Goal: Find specific page/section: Find specific page/section

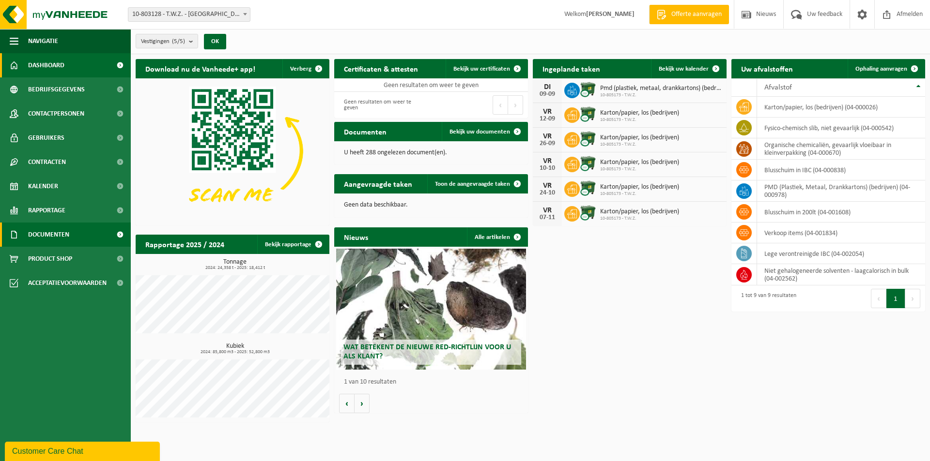
click at [80, 232] on link "Documenten" at bounding box center [65, 235] width 131 height 24
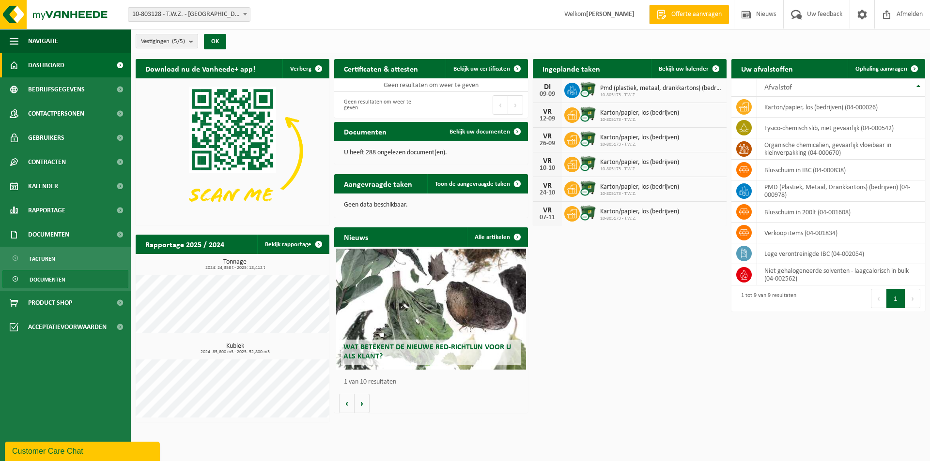
click at [62, 277] on span "Documenten" at bounding box center [48, 280] width 36 height 18
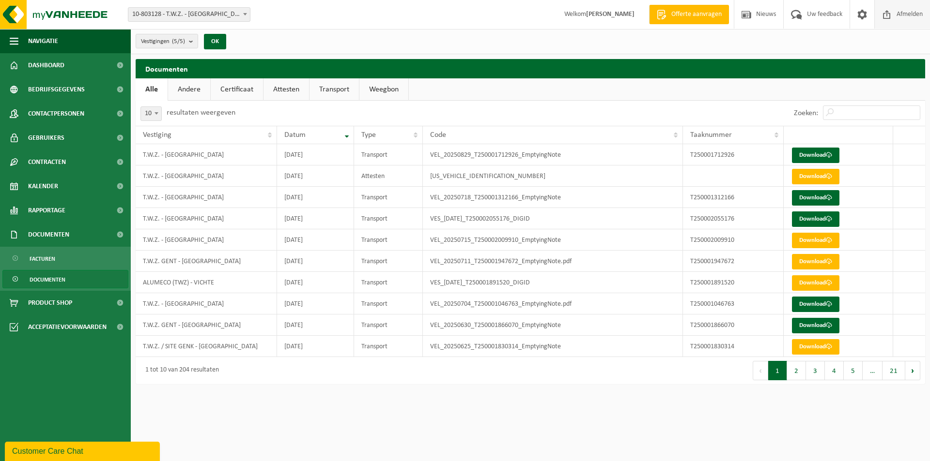
click at [902, 19] on span "Afmelden" at bounding box center [909, 14] width 31 height 29
